Goal: Transaction & Acquisition: Purchase product/service

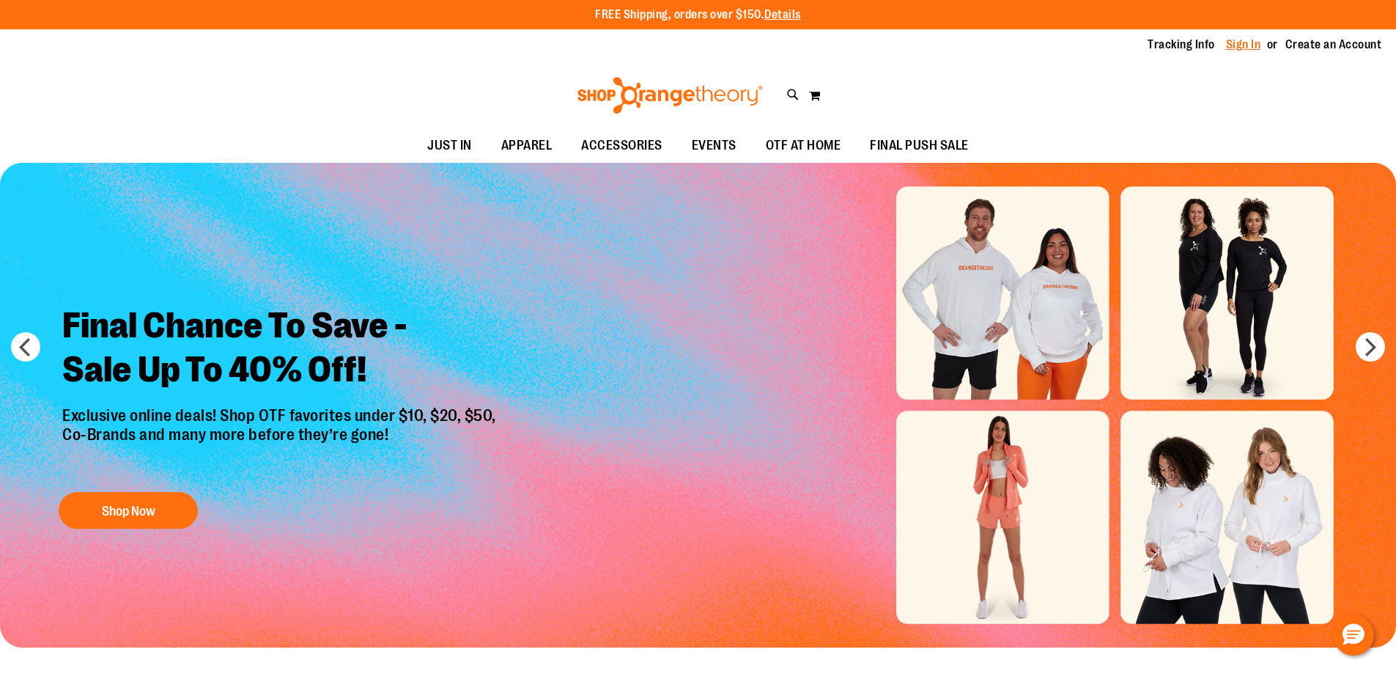
click at [1255, 43] on link "Sign In" at bounding box center [1243, 45] width 35 height 16
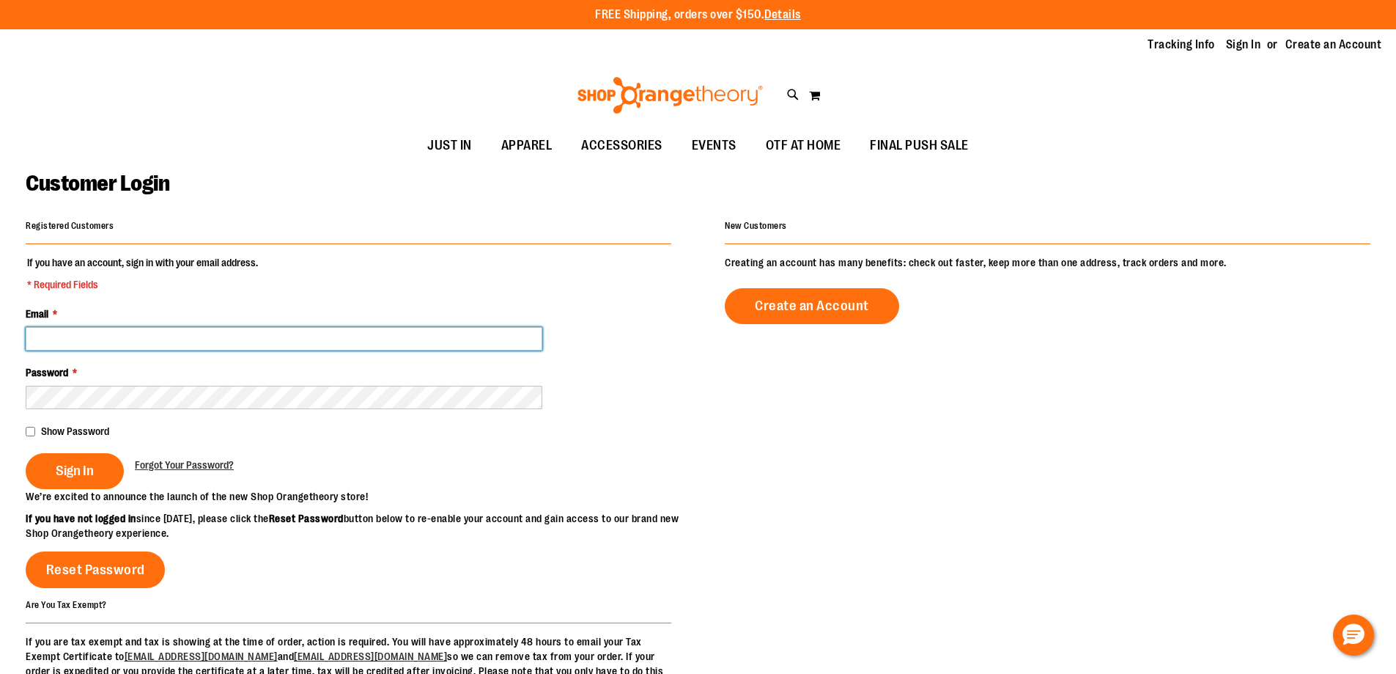
click at [290, 345] on input "Email *" at bounding box center [284, 338] width 517 height 23
type input "**********"
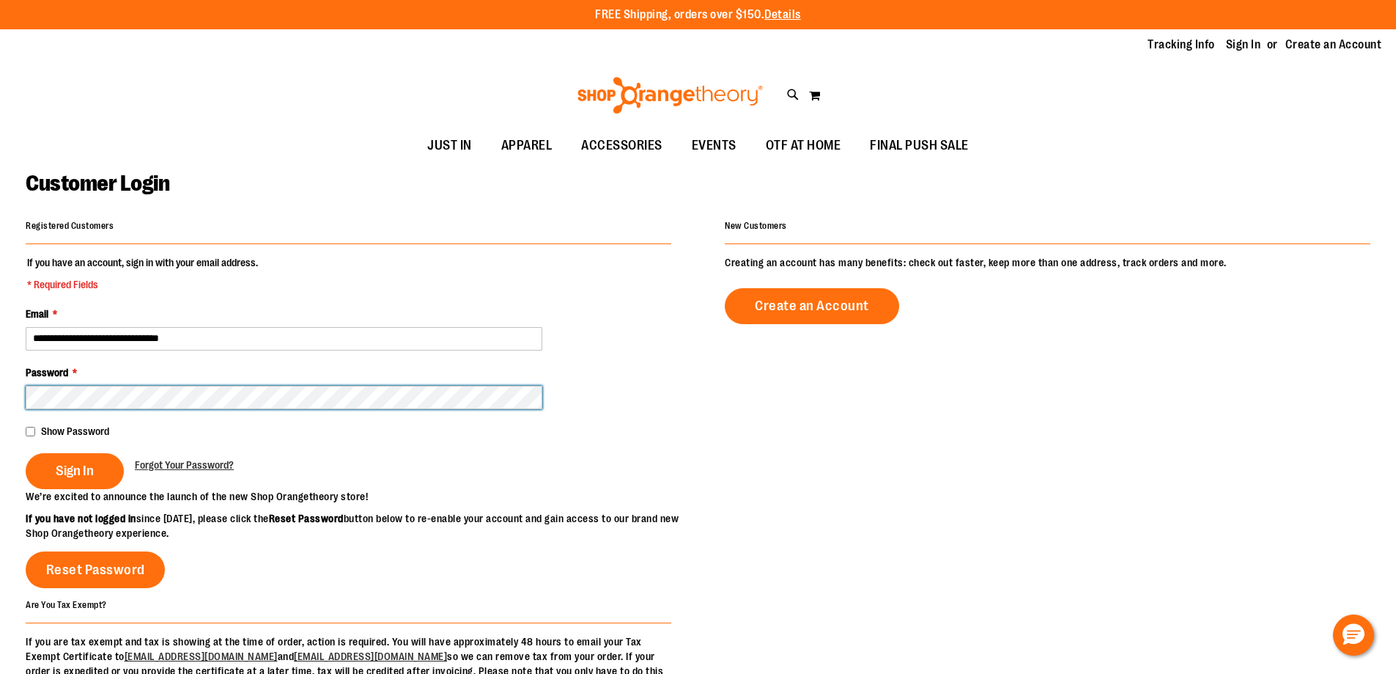
click at [26, 453] on button "Sign In" at bounding box center [75, 471] width 98 height 36
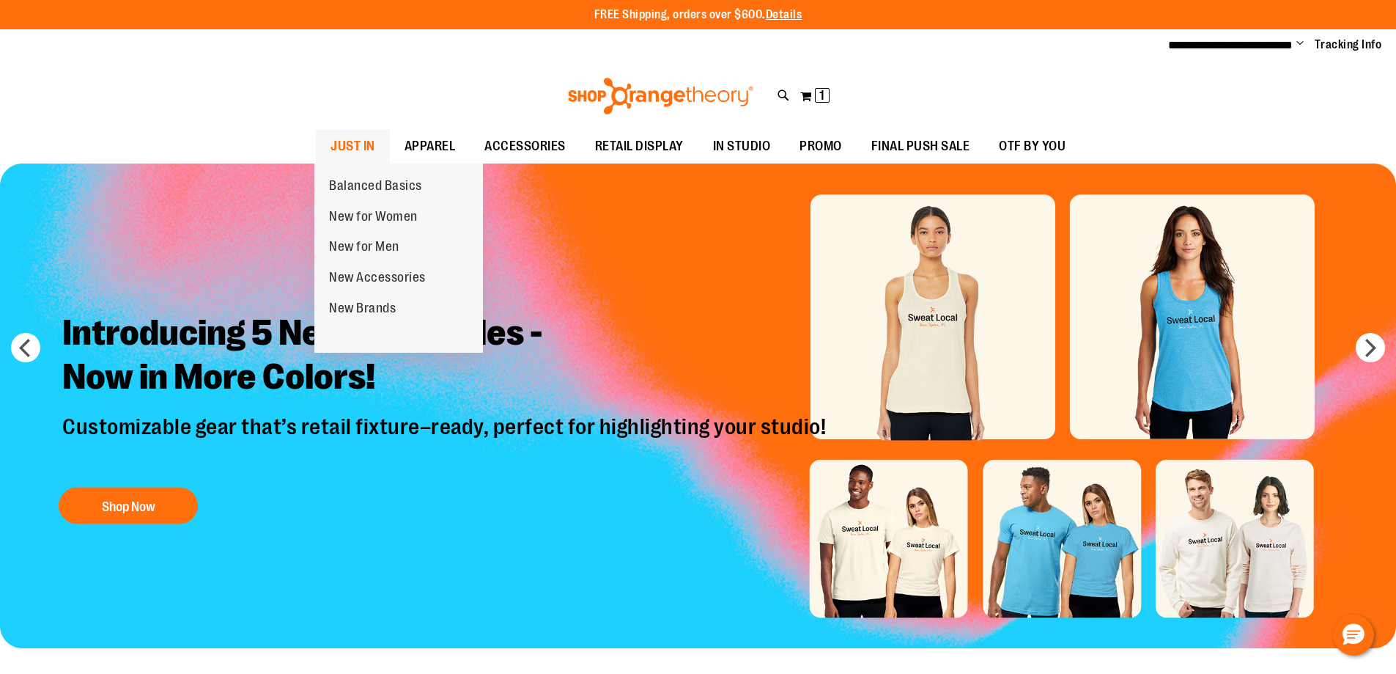
click at [369, 139] on span "JUST IN" at bounding box center [353, 146] width 45 height 33
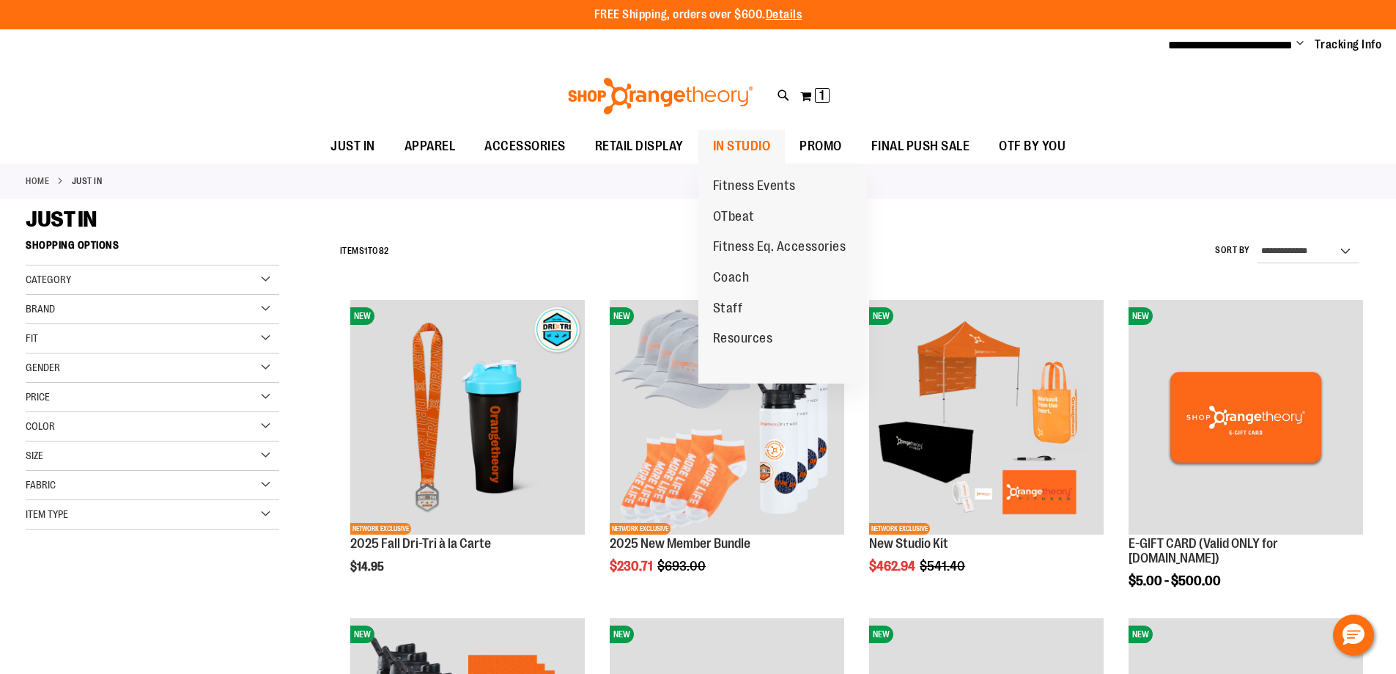
click at [751, 139] on span "IN STUDIO" at bounding box center [742, 146] width 58 height 33
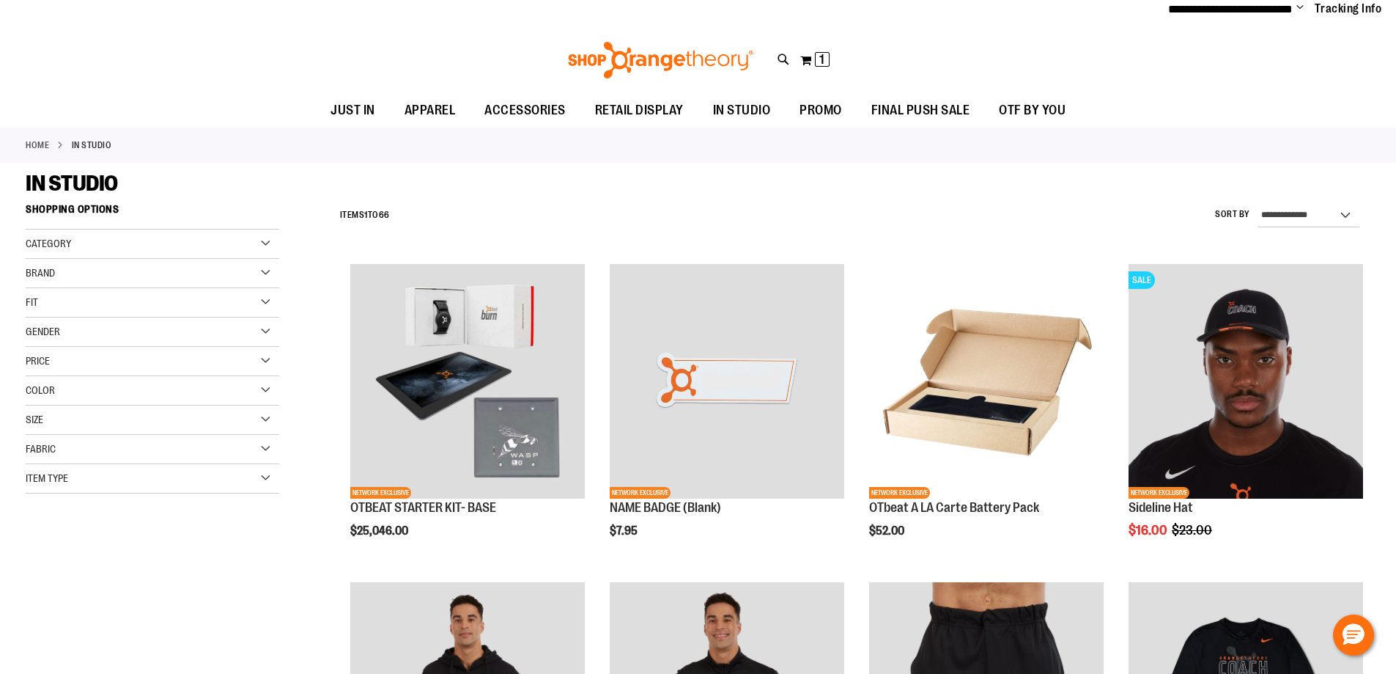
scroll to position [73, 0]
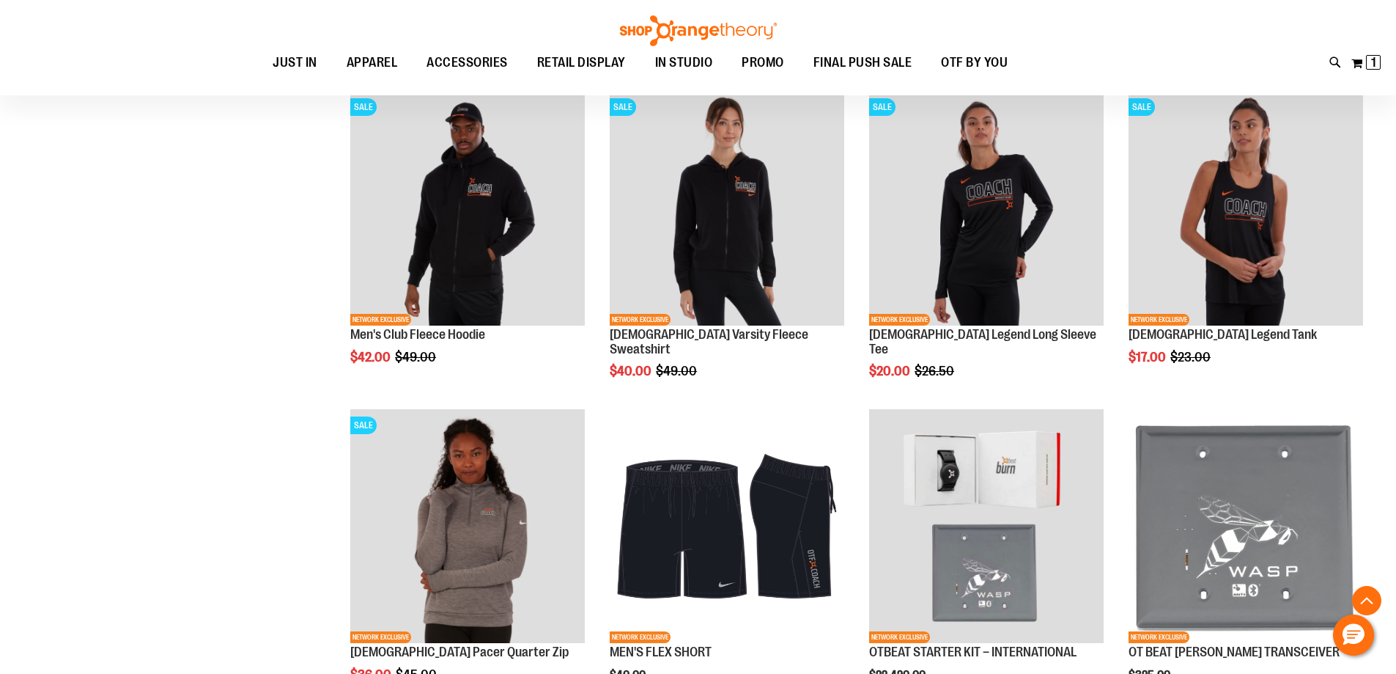
scroll to position [1538, 0]
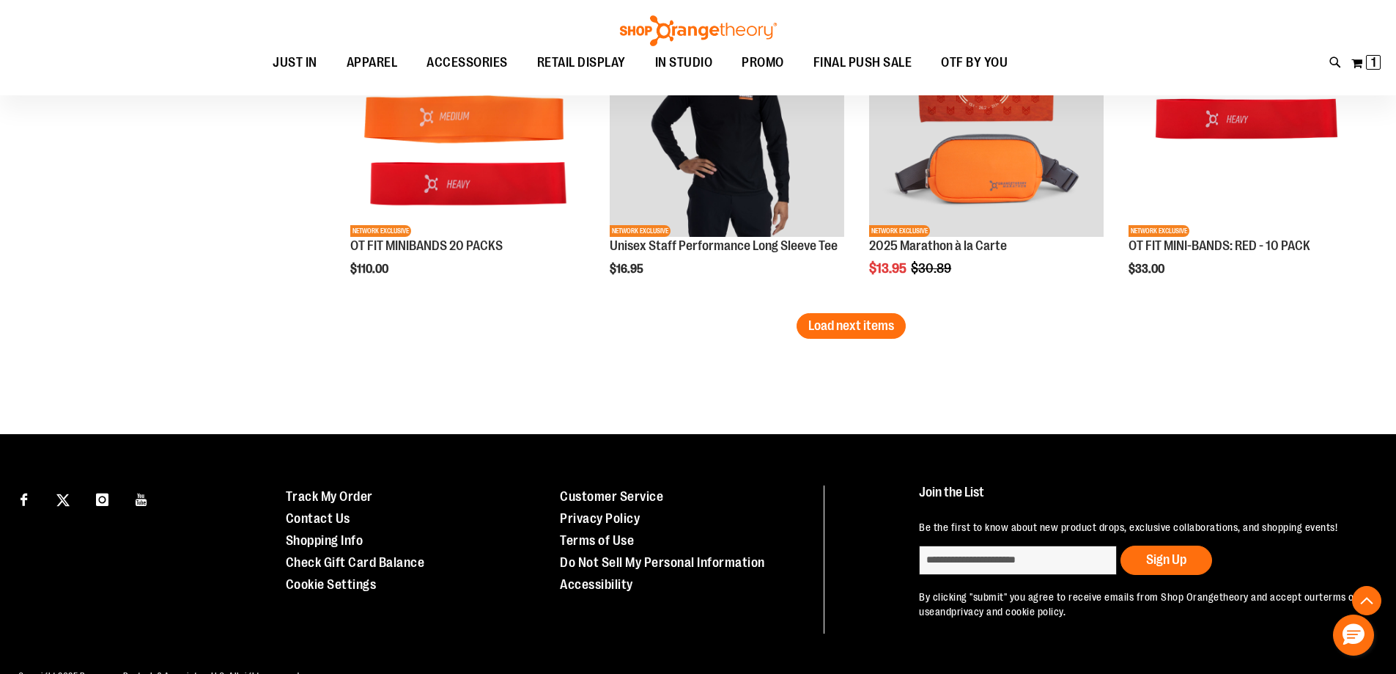
scroll to position [2858, 0]
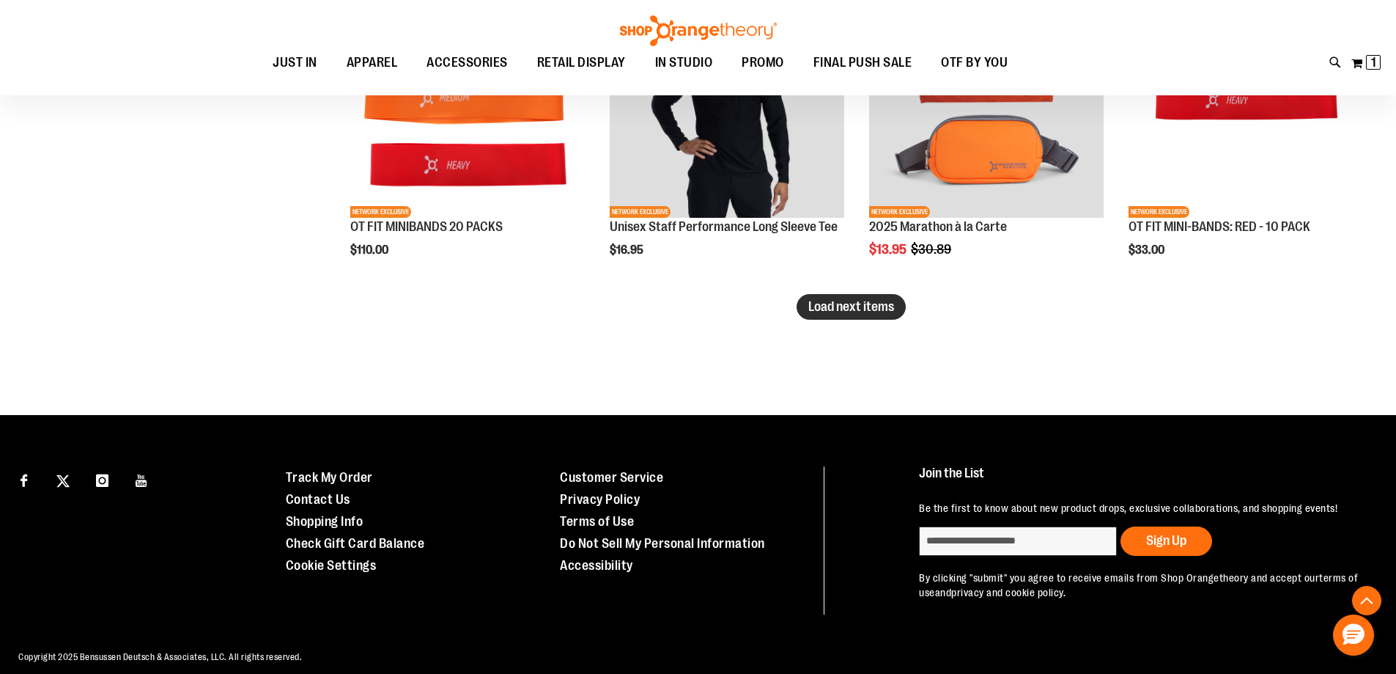
click at [850, 307] on span "Load next items" at bounding box center [851, 306] width 86 height 15
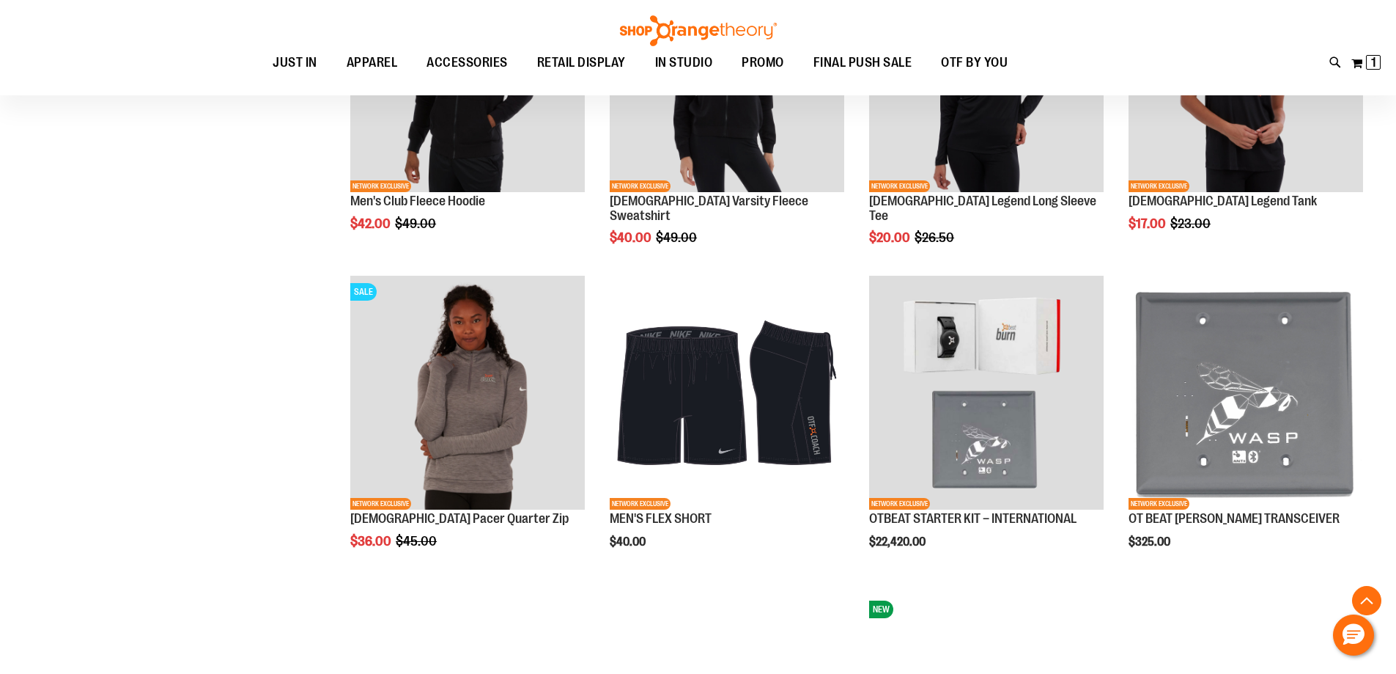
scroll to position [1612, 0]
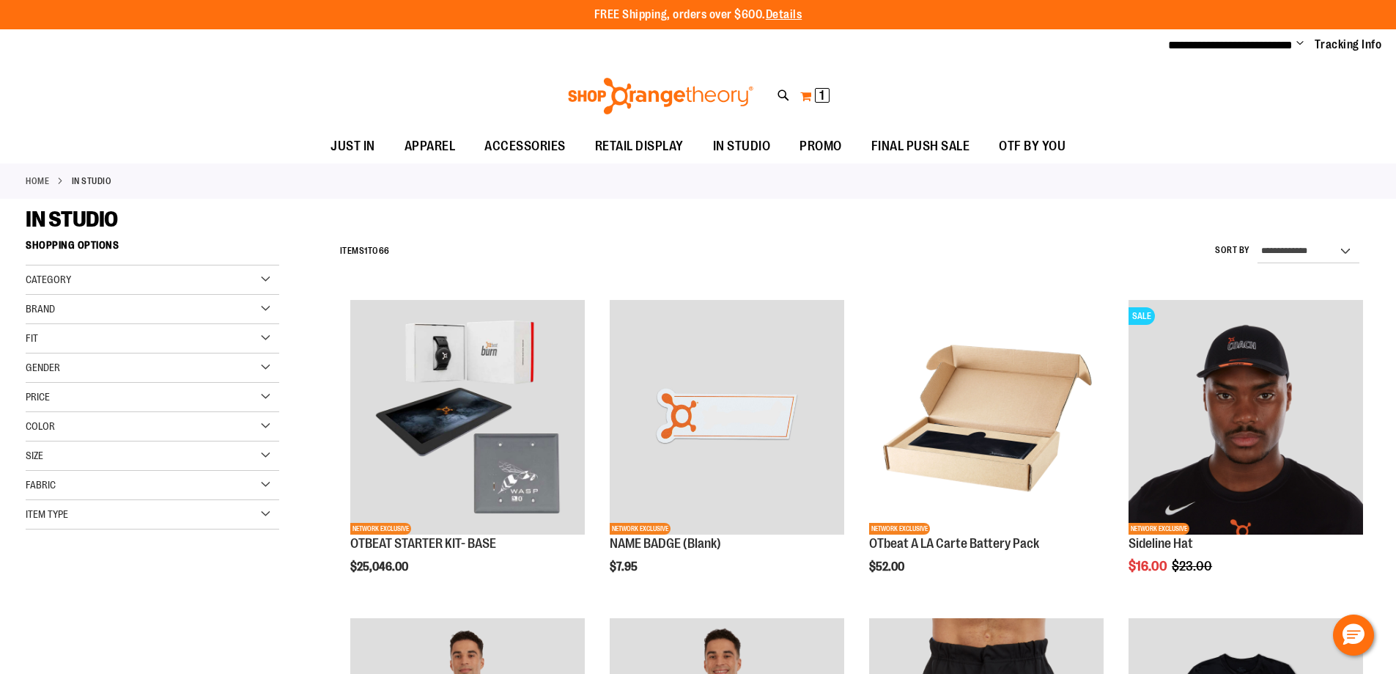
click at [810, 91] on button "My Cart 1 1 items" at bounding box center [815, 95] width 31 height 23
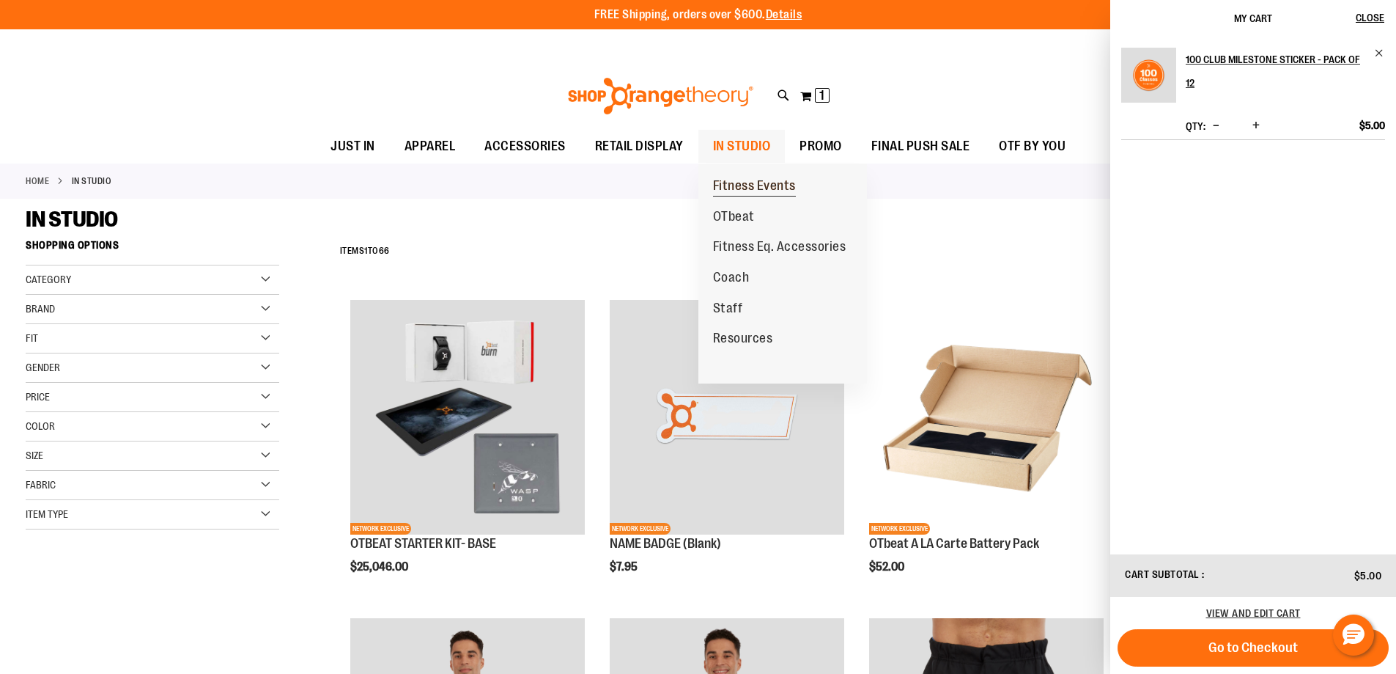
click at [758, 185] on span "Fitness Events" at bounding box center [754, 187] width 83 height 18
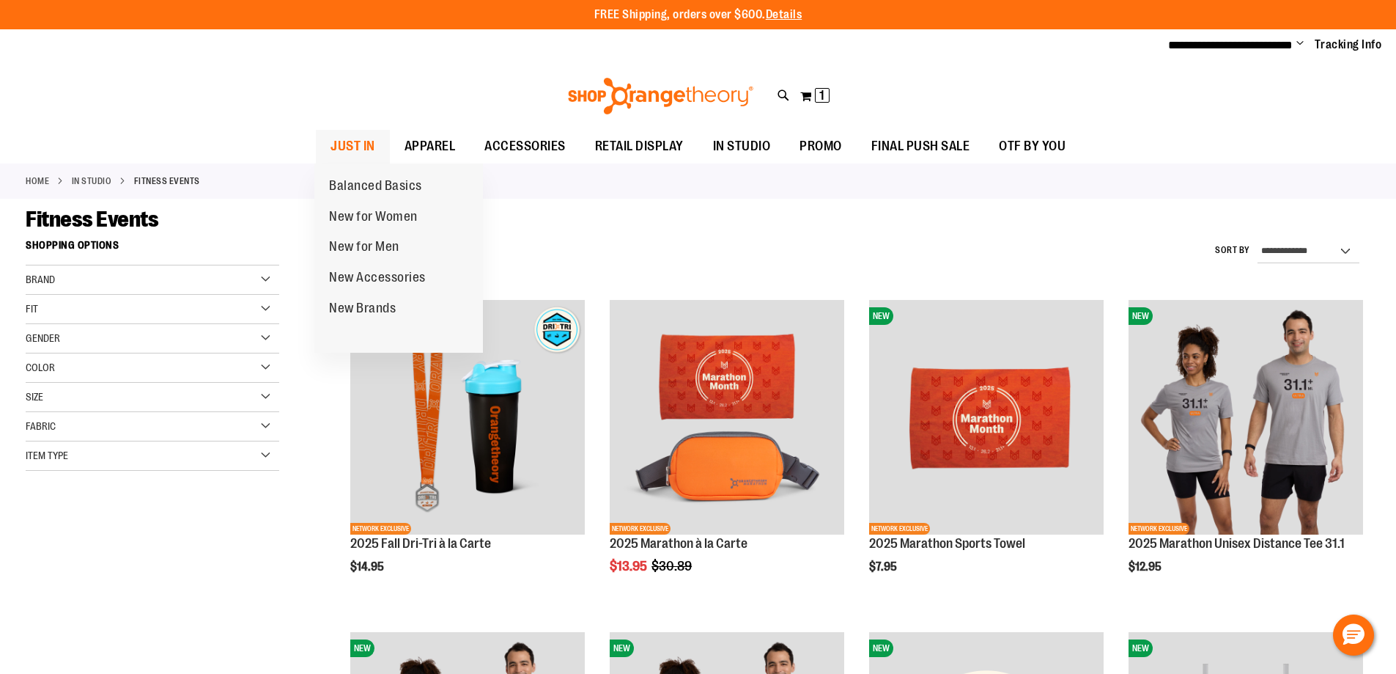
click at [355, 144] on span "JUST IN" at bounding box center [353, 146] width 45 height 33
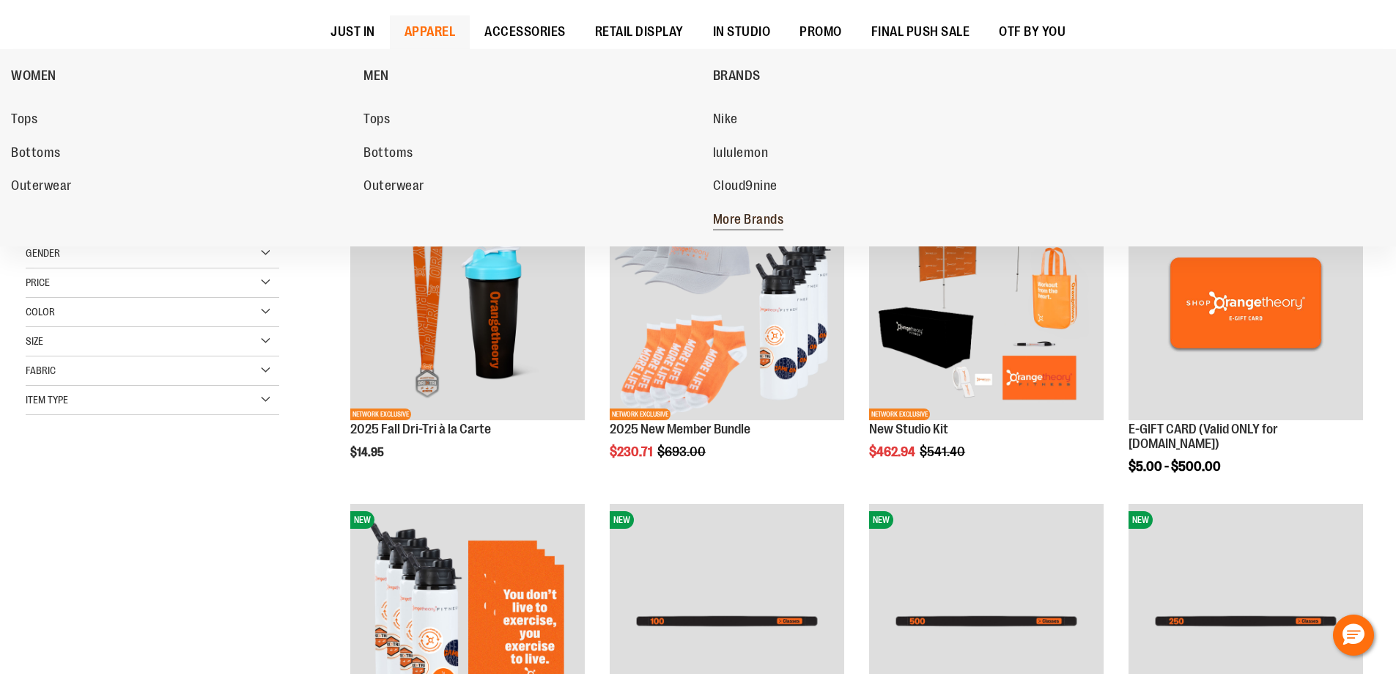
scroll to position [292, 0]
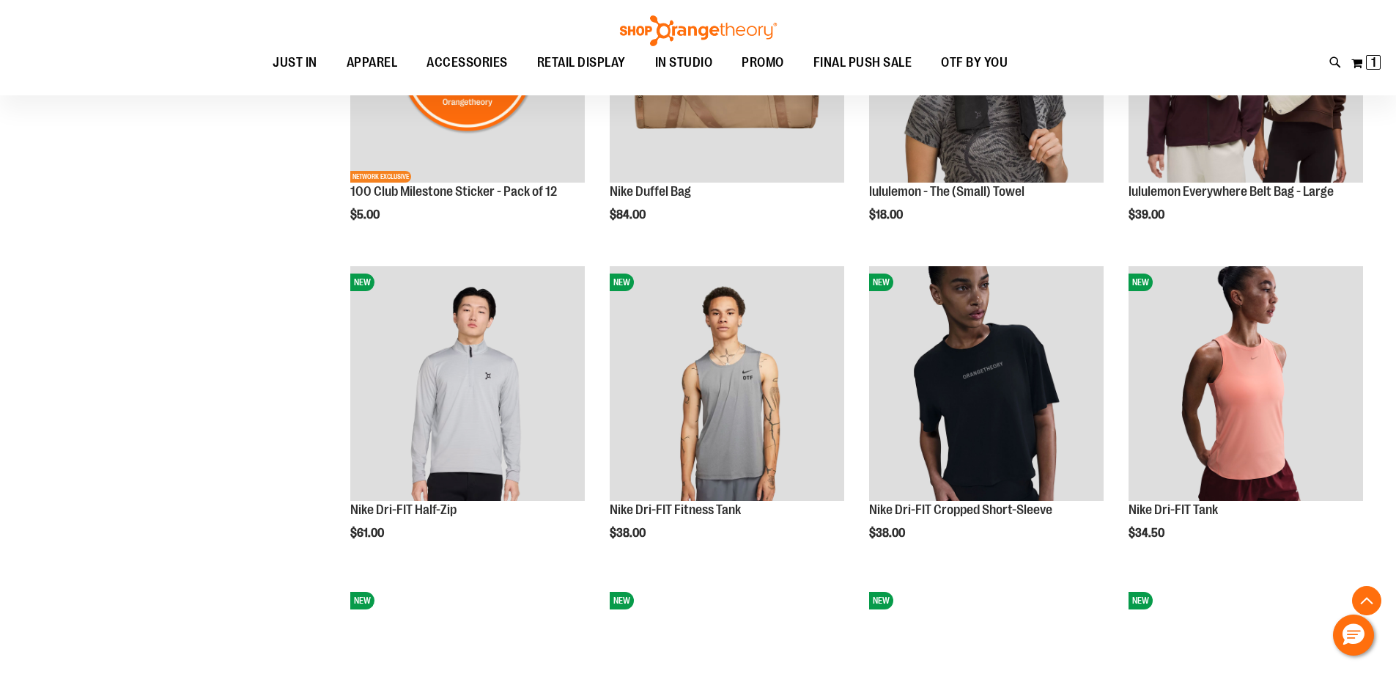
scroll to position [1318, 0]
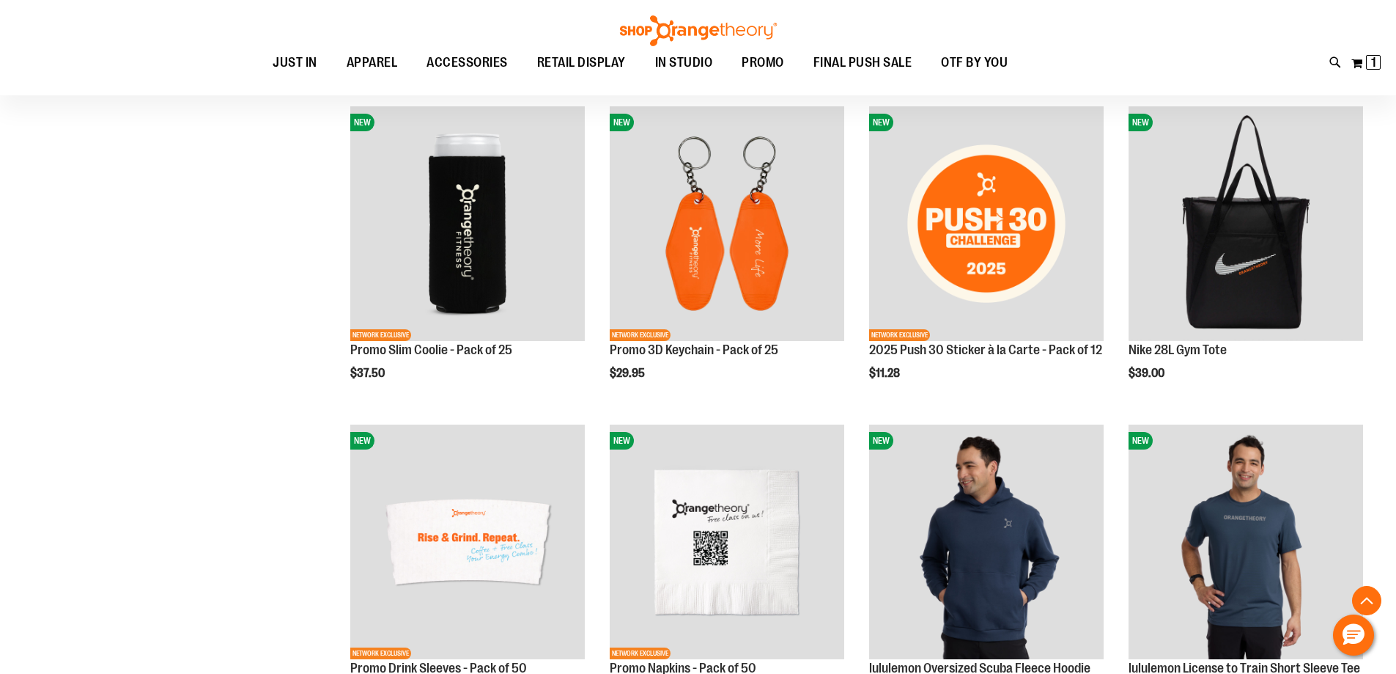
scroll to position [2198, 0]
